Goal: Task Accomplishment & Management: Complete application form

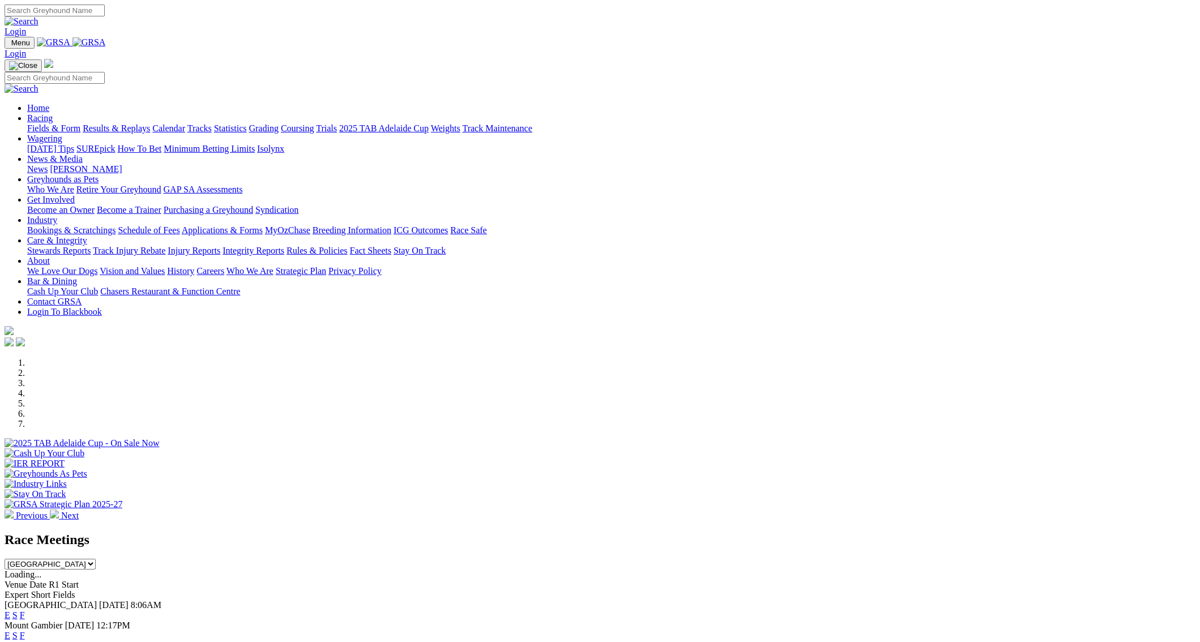
click at [25, 631] on link "F" at bounding box center [22, 636] width 5 height 10
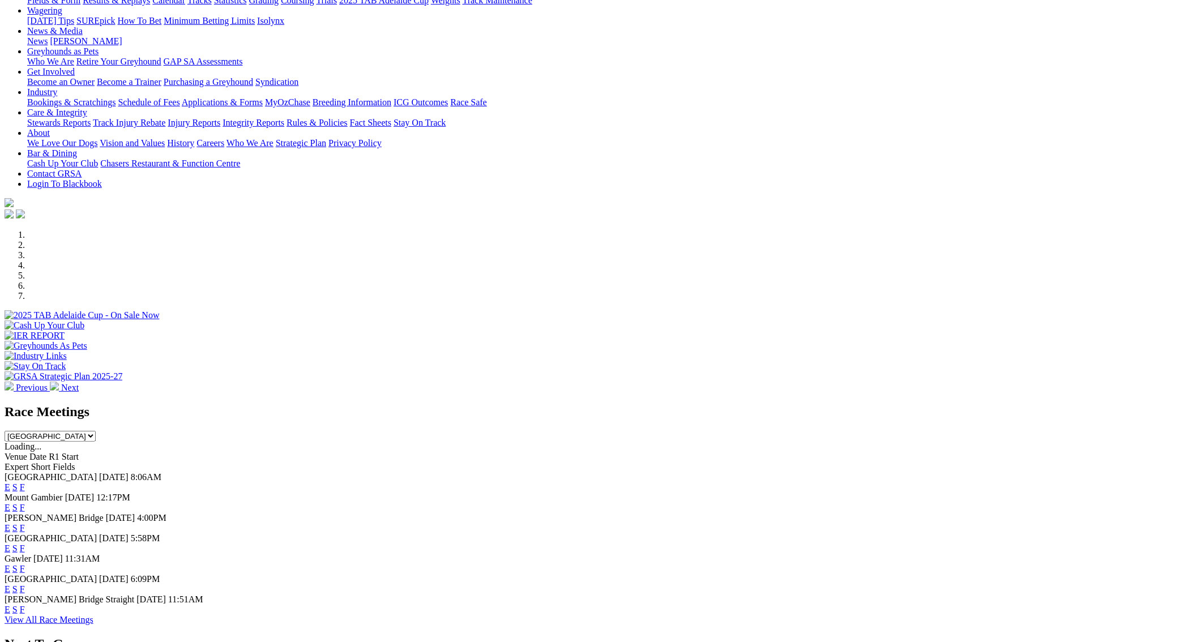
scroll to position [159, 0]
